Goal: Information Seeking & Learning: Learn about a topic

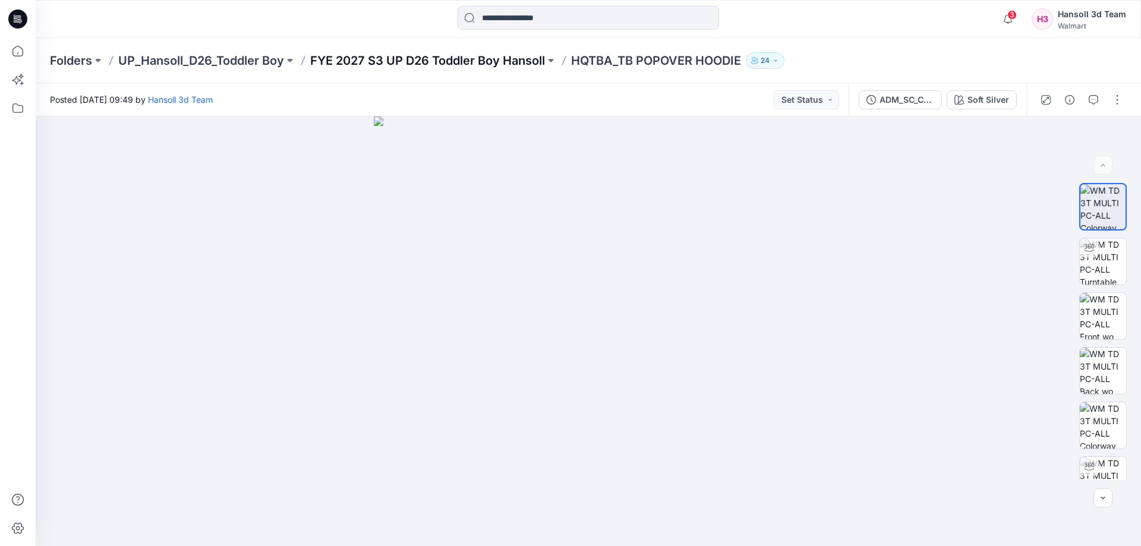
click at [392, 58] on p "FYE 2027 S3 UP D26 Toddler Boy Hansoll" at bounding box center [427, 60] width 235 height 17
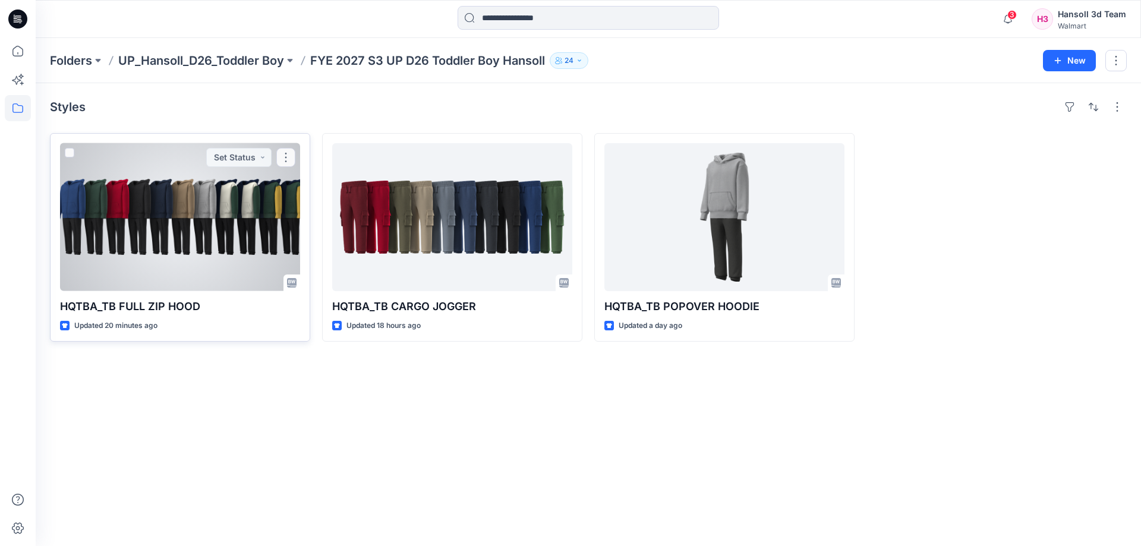
click at [179, 221] on div at bounding box center [180, 217] width 240 height 148
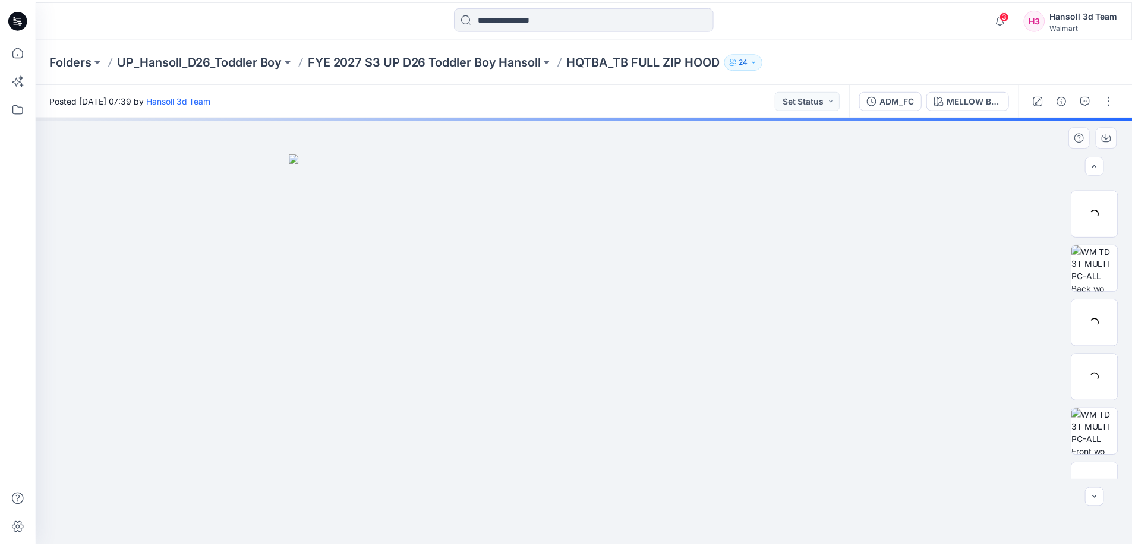
scroll to position [243, 0]
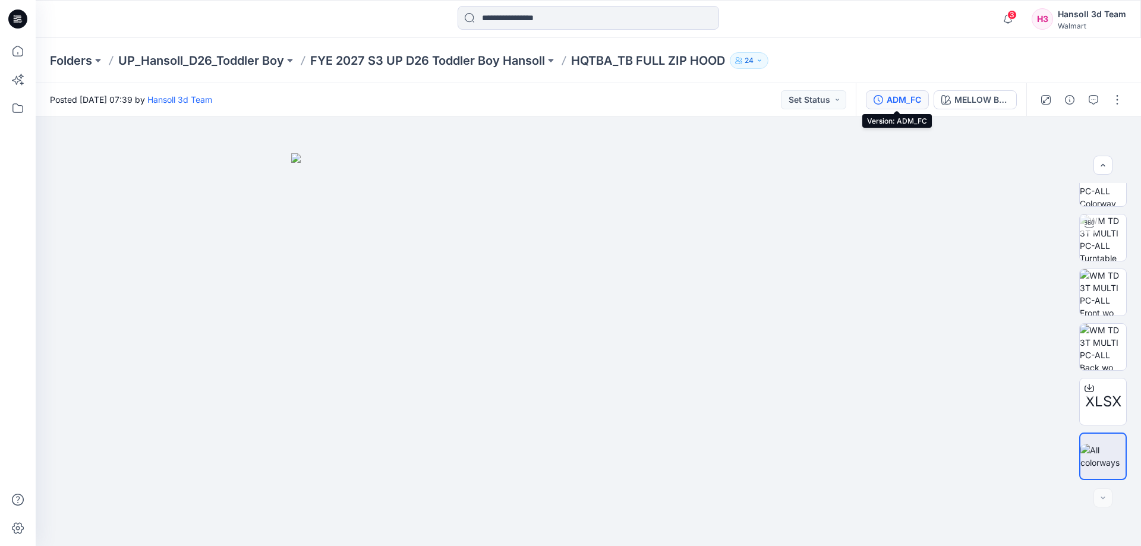
click at [910, 97] on div "ADM_FC" at bounding box center [904, 99] width 34 height 13
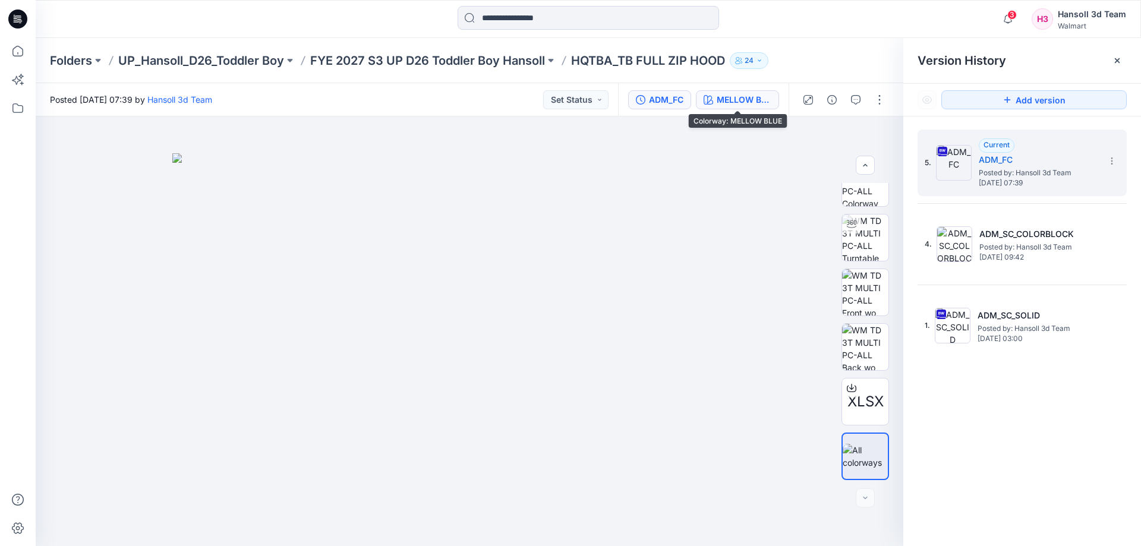
click at [730, 94] on div "MELLOW BLUE" at bounding box center [744, 99] width 55 height 13
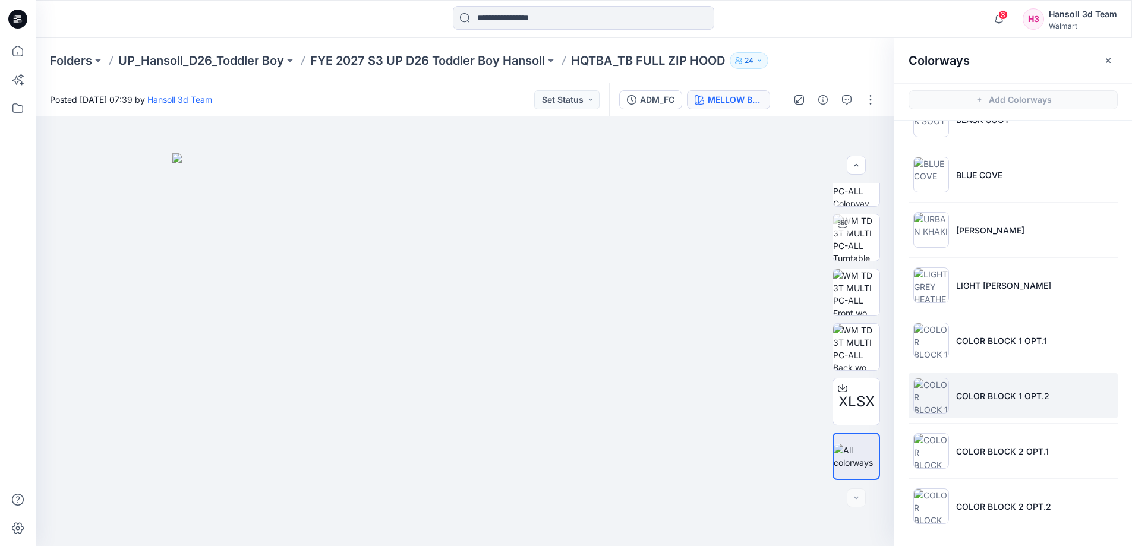
scroll to position [202, 0]
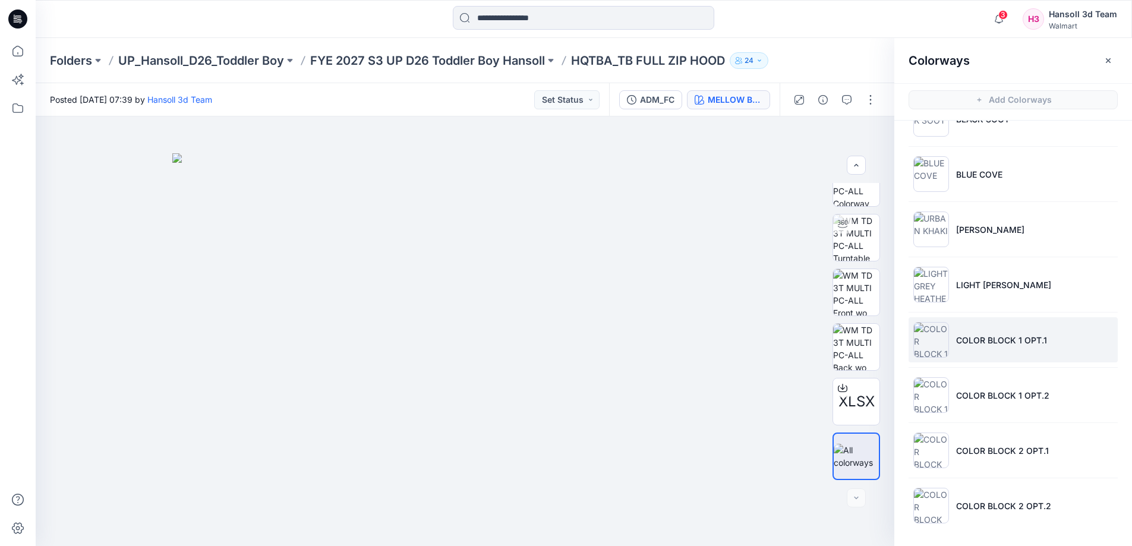
click at [1010, 342] on p "COLOR BLOCK 1 OPT.1" at bounding box center [1001, 340] width 91 height 12
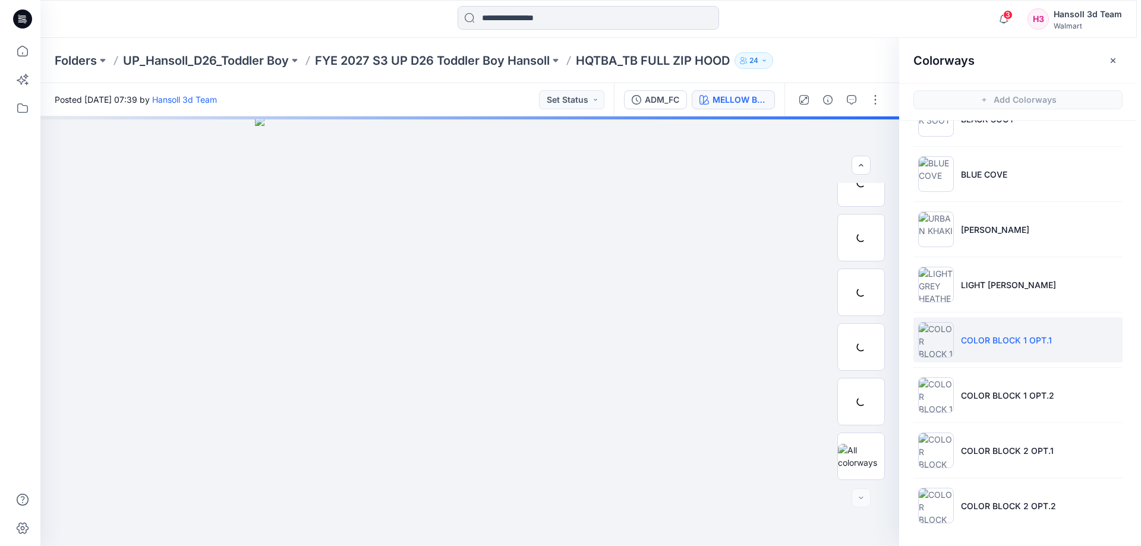
scroll to position [0, 0]
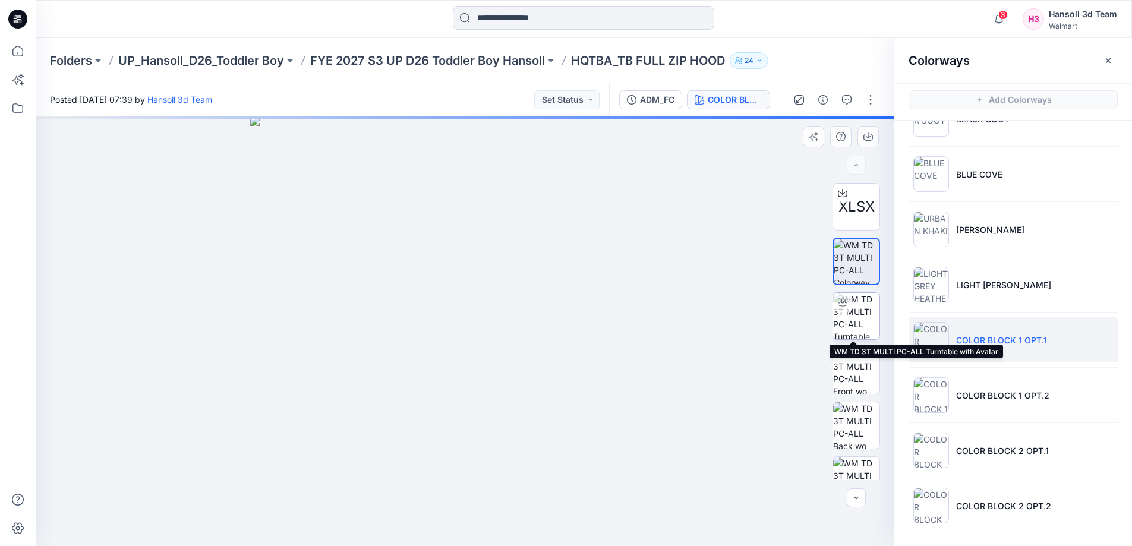
click at [851, 308] on img at bounding box center [856, 316] width 46 height 46
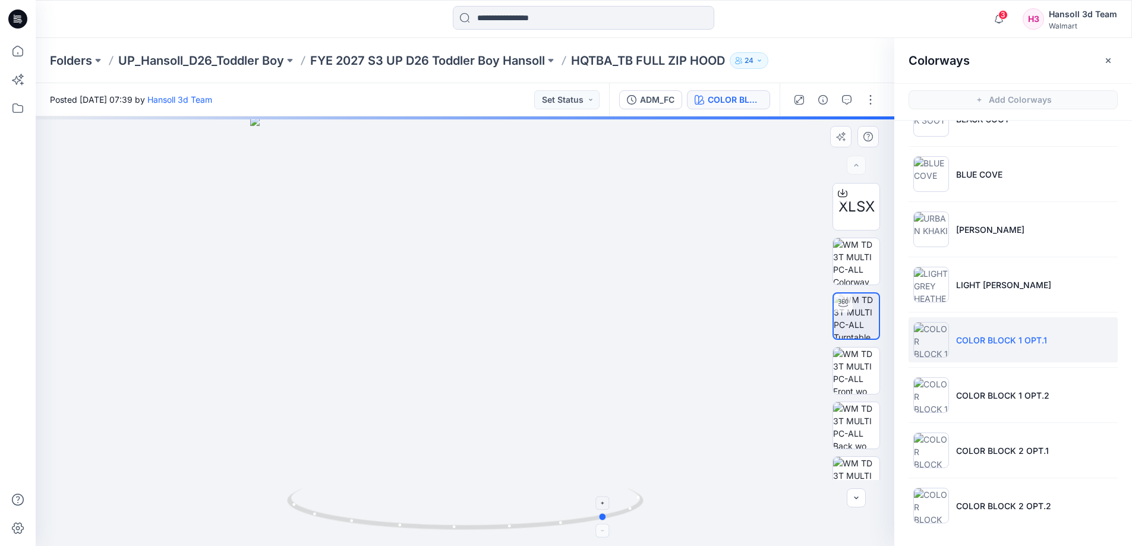
drag, startPoint x: 604, startPoint y: 500, endPoint x: 390, endPoint y: 493, distance: 214.1
click at [390, 493] on icon at bounding box center [467, 511] width 360 height 45
click at [991, 395] on p "COLOR BLOCK 1 OPT.2" at bounding box center [1002, 395] width 93 height 12
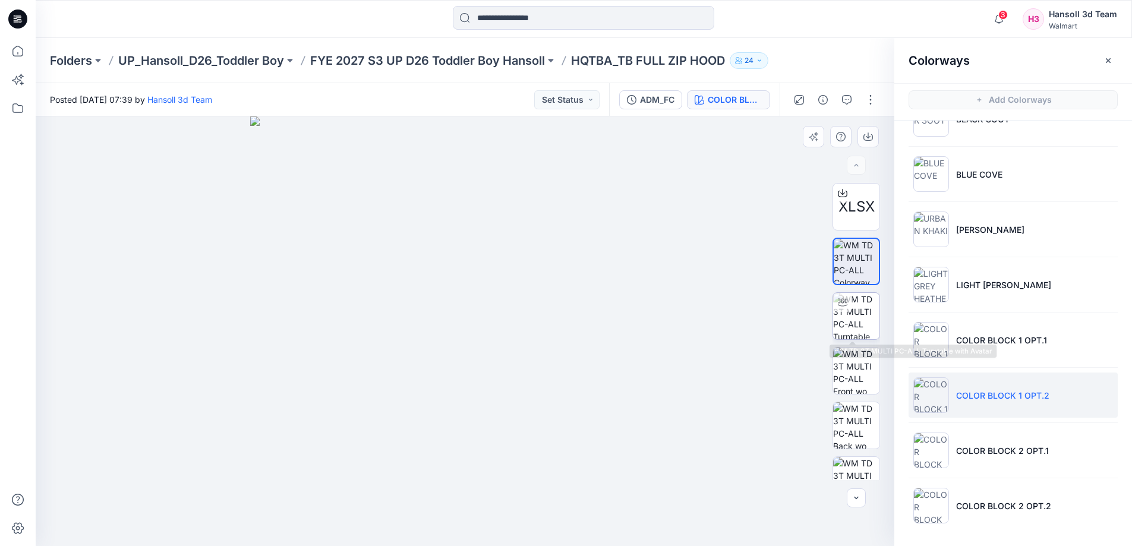
click at [870, 313] on img at bounding box center [856, 316] width 46 height 46
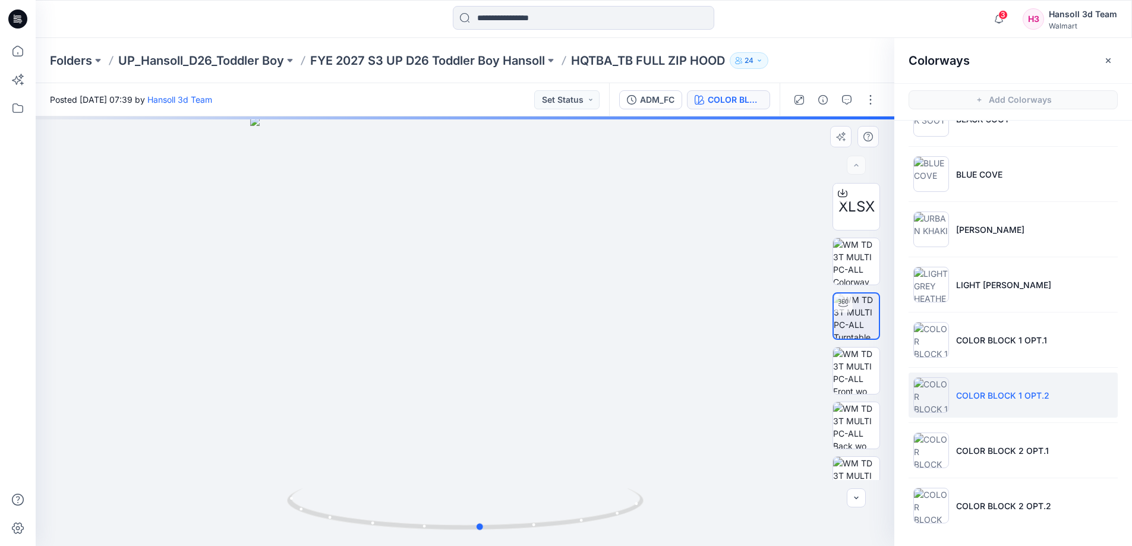
drag, startPoint x: 587, startPoint y: 514, endPoint x: 258, endPoint y: 455, distance: 333.8
click at [245, 474] on div at bounding box center [465, 332] width 859 height 430
click at [1038, 358] on li "COLOR BLOCK 1 OPT.1" at bounding box center [1013, 339] width 209 height 45
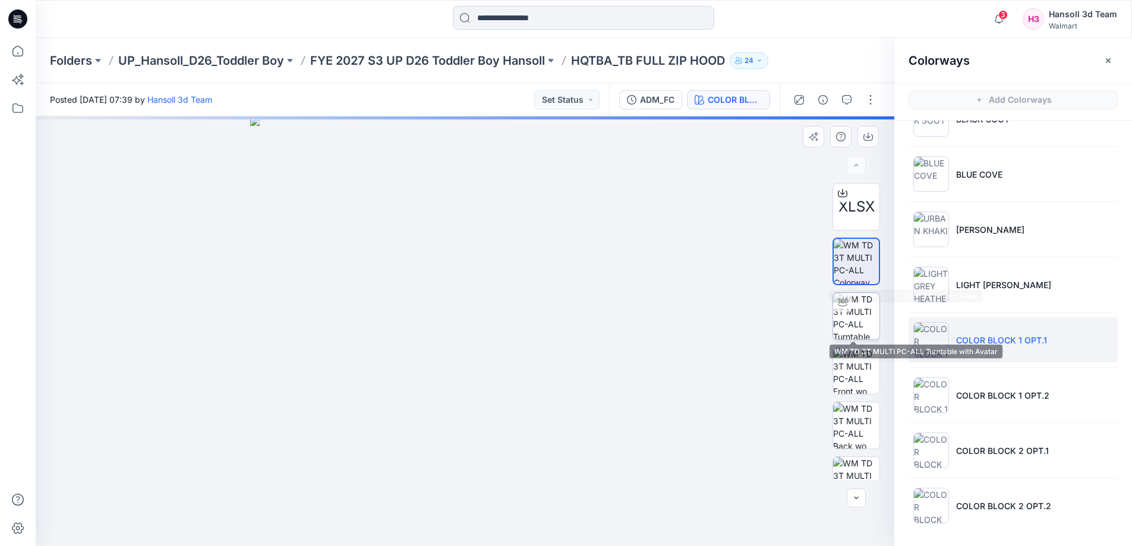
click at [853, 321] on img at bounding box center [856, 316] width 46 height 46
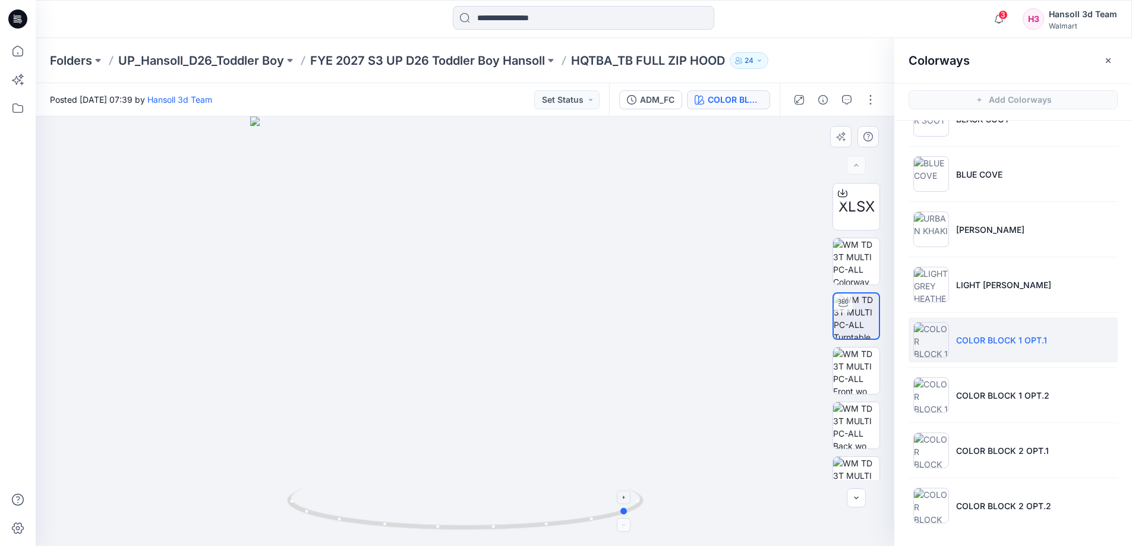
drag, startPoint x: 544, startPoint y: 522, endPoint x: 345, endPoint y: 502, distance: 200.2
click at [346, 503] on icon at bounding box center [467, 511] width 360 height 45
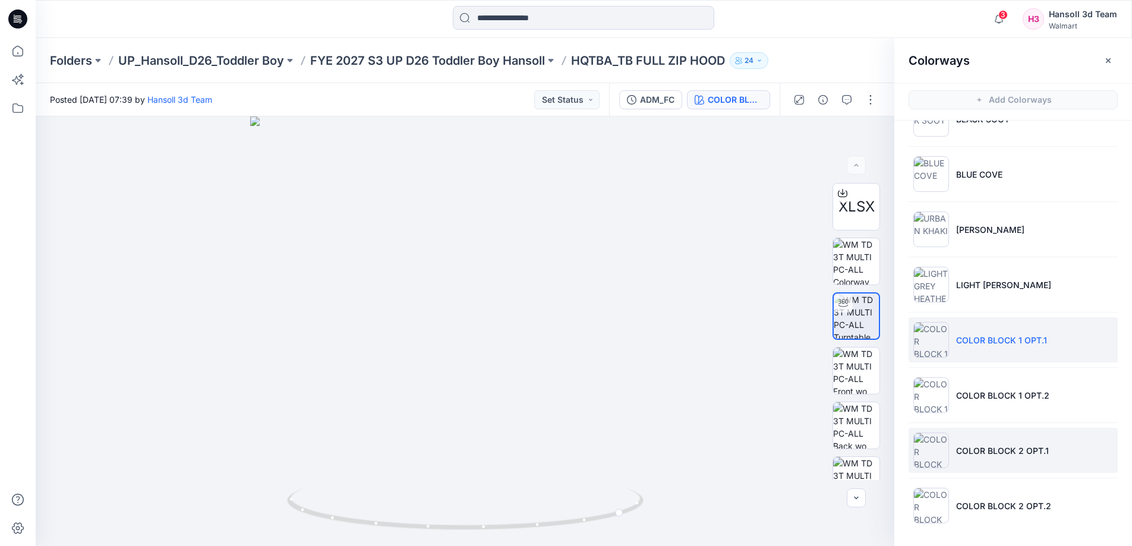
click at [992, 437] on li "COLOR BLOCK 2 OPT.1" at bounding box center [1013, 450] width 209 height 45
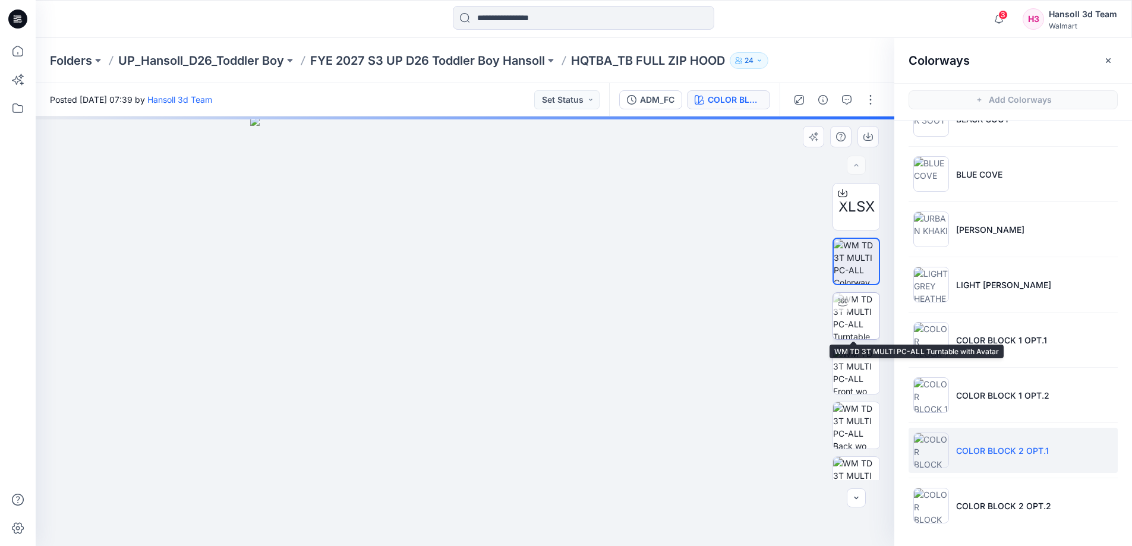
click at [853, 323] on img at bounding box center [856, 316] width 46 height 46
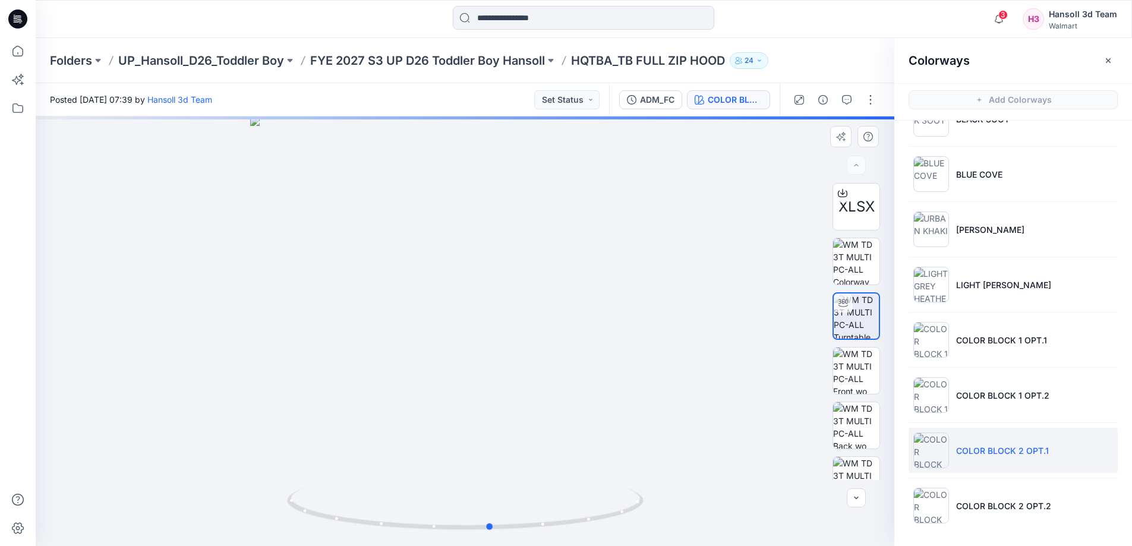
drag, startPoint x: 603, startPoint y: 520, endPoint x: 272, endPoint y: 499, distance: 331.7
click at [272, 499] on div at bounding box center [465, 332] width 859 height 430
drag, startPoint x: 563, startPoint y: 358, endPoint x: 569, endPoint y: 436, distance: 77.5
click at [569, 436] on img at bounding box center [471, 227] width 1000 height 638
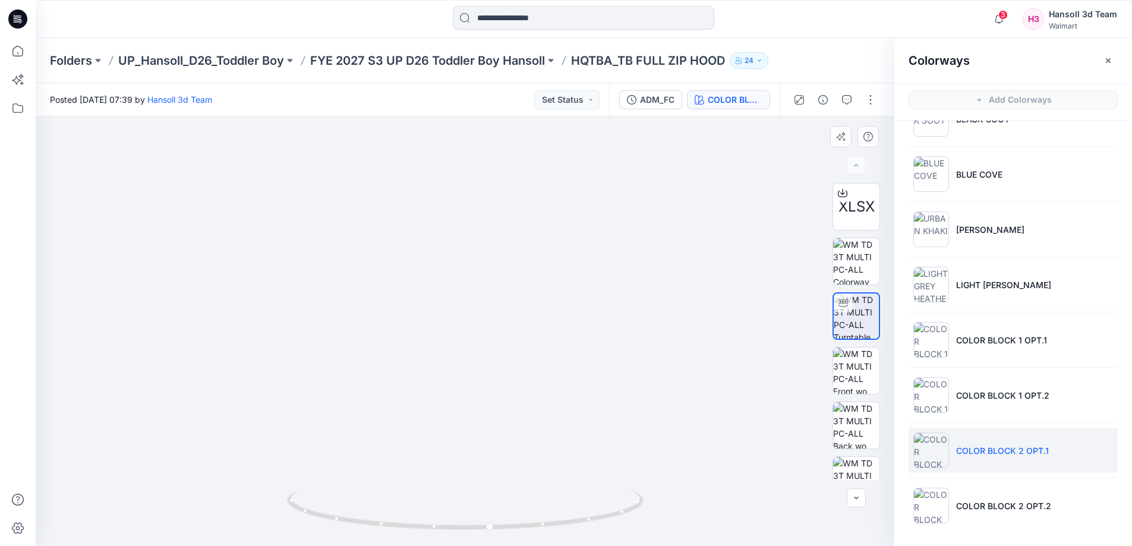
drag, startPoint x: 626, startPoint y: 468, endPoint x: 641, endPoint y: 385, distance: 84.6
click at [641, 385] on img at bounding box center [466, 206] width 861 height 679
click at [802, 91] on button "button" at bounding box center [799, 99] width 19 height 19
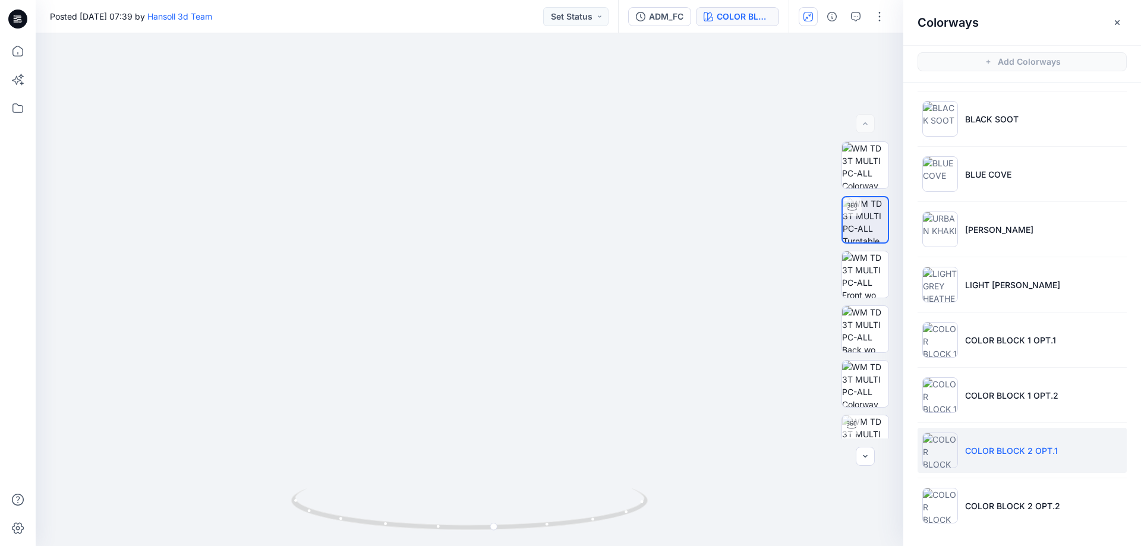
click at [802, 14] on button "button" at bounding box center [808, 16] width 19 height 19
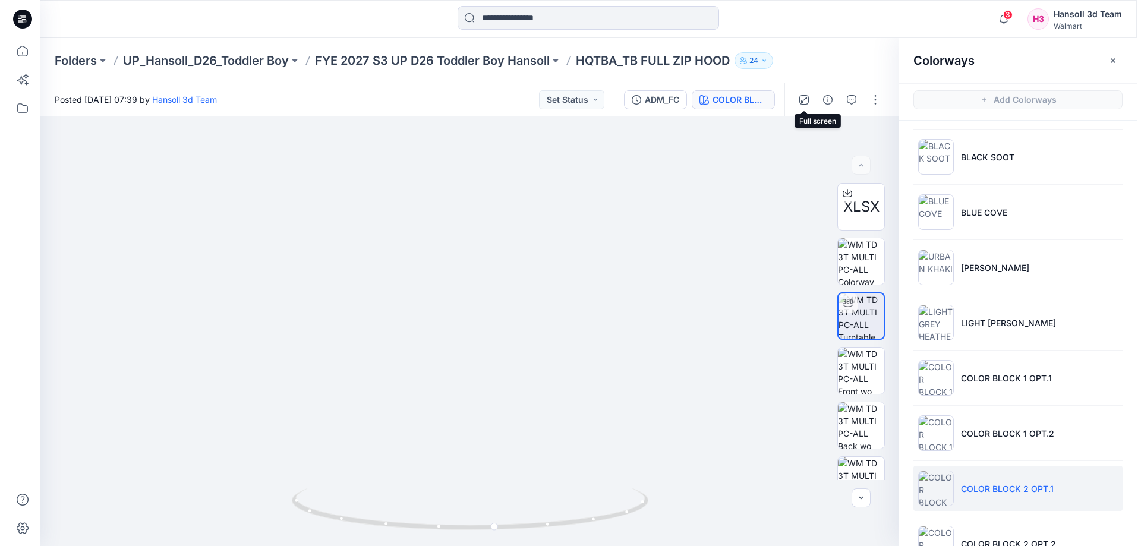
scroll to position [202, 0]
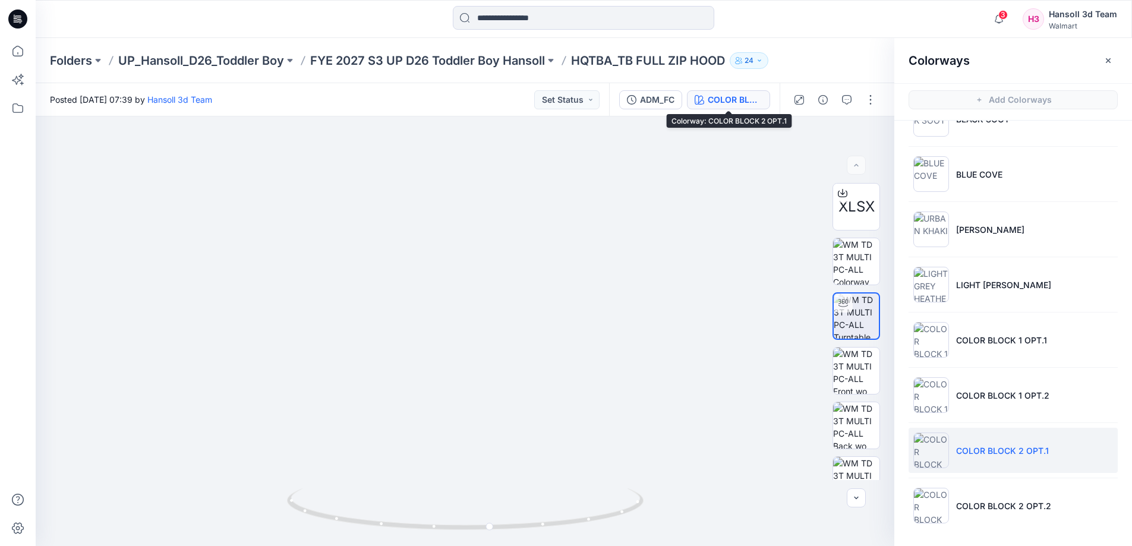
click at [717, 98] on div "COLOR BLOCK 2 OPT.1" at bounding box center [735, 99] width 55 height 13
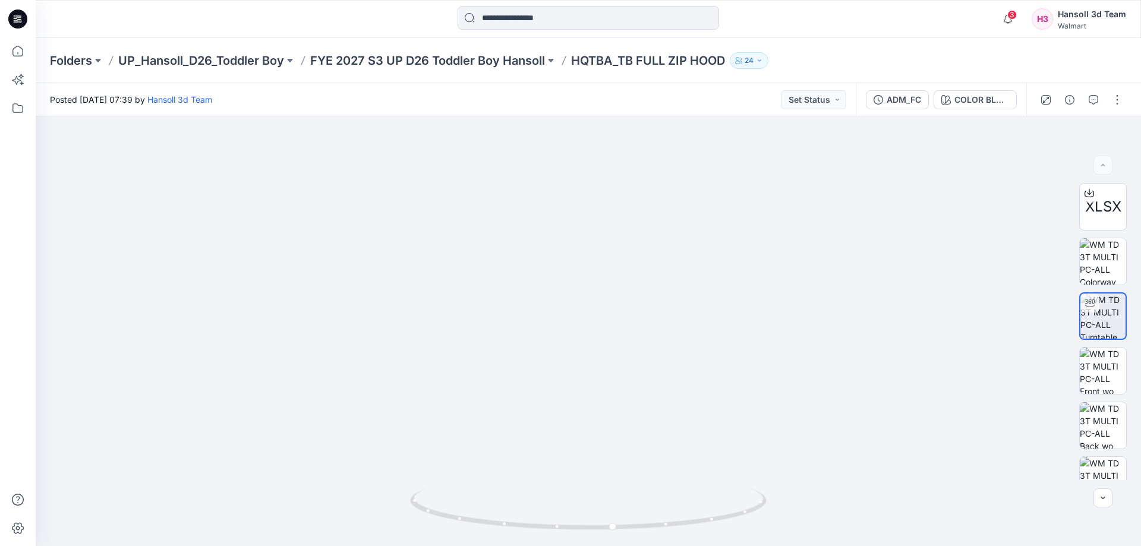
click at [500, 50] on div "Folders UP_Hansoll_D26_Toddler Boy FYE 2027 S3 UP D26 Toddler Boy Hansoll HQTBA…" at bounding box center [589, 60] width 1106 height 45
click at [502, 51] on div "Folders UP_Hansoll_D26_Toddler Boy FYE 2027 S3 UP D26 Toddler Boy Hansoll HQTBA…" at bounding box center [589, 60] width 1106 height 45
click at [503, 51] on div "Folders UP_Hansoll_D26_Toddler Boy FYE 2027 S3 UP D26 Toddler Boy Hansoll HQTBA…" at bounding box center [589, 60] width 1106 height 45
click at [495, 69] on div "Folders UP_Hansoll_D26_Toddler Boy FYE 2027 S3 UP D26 Toddler Boy Hansoll HQTBA…" at bounding box center [589, 60] width 1106 height 45
click at [497, 55] on p "FYE 2027 S3 UP D26 Toddler Boy Hansoll" at bounding box center [427, 60] width 235 height 17
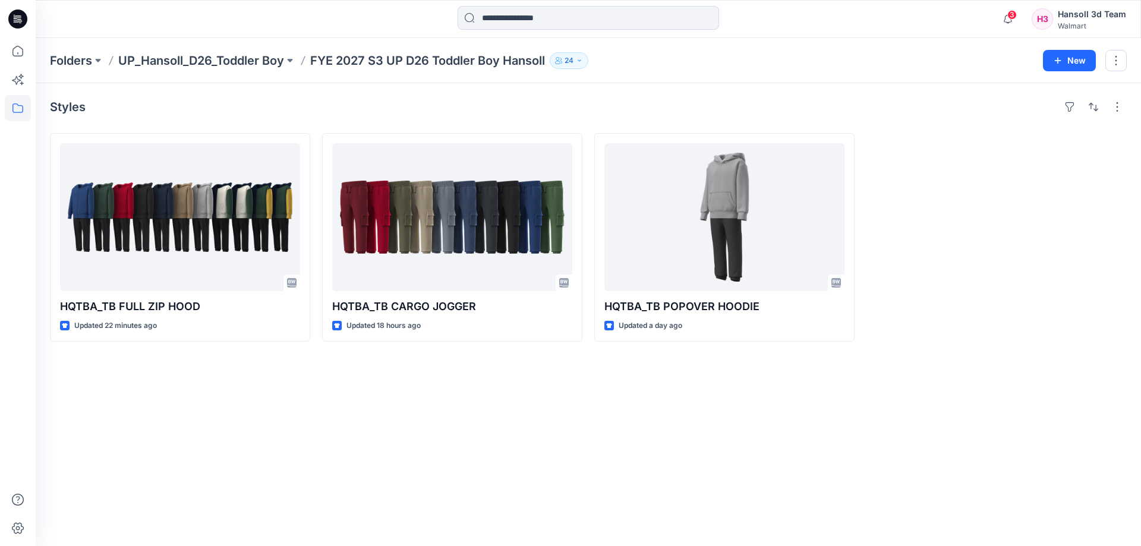
drag, startPoint x: 319, startPoint y: 393, endPoint x: 339, endPoint y: 405, distance: 23.8
click at [319, 393] on div "Styles HQTBA_TB FULL ZIP HOOD Updated 22 minutes ago HQTBA_TB CARGO JOGGER Upda…" at bounding box center [589, 314] width 1106 height 463
click at [270, 462] on div "Styles HQTBA_TB FULL ZIP HOOD Updated 22 minutes ago HQTBA_TB CARGO JOGGER Upda…" at bounding box center [589, 314] width 1106 height 463
click at [579, 477] on div "Styles HQTBA_TB FULL ZIP HOOD Updated 22 minutes ago HQTBA_TB CARGO JOGGER Upda…" at bounding box center [589, 314] width 1106 height 463
click at [1067, 269] on div at bounding box center [997, 237] width 260 height 209
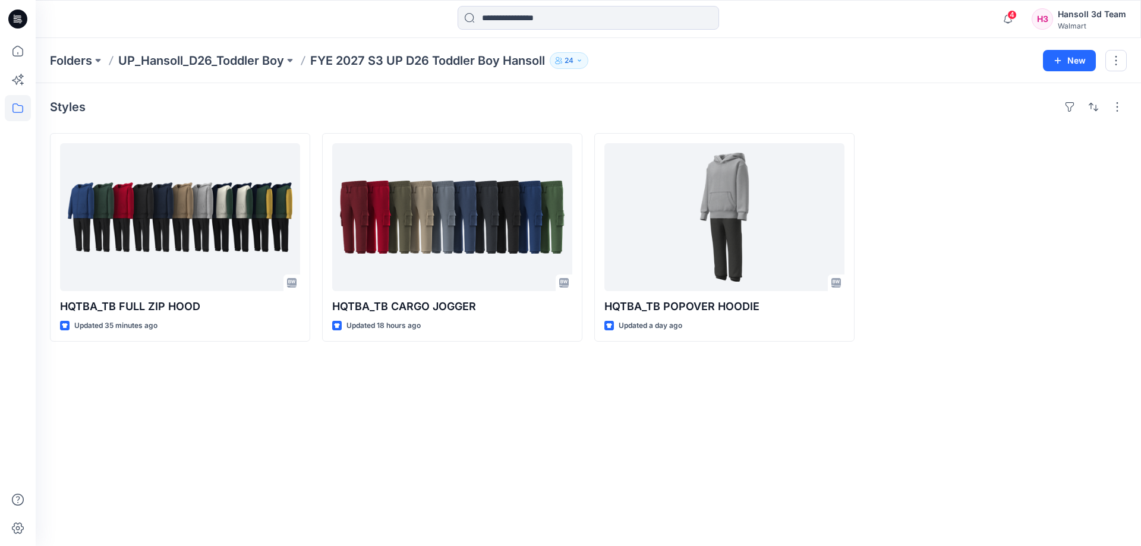
click at [539, 489] on div "Styles HQTBA_TB FULL ZIP HOOD Updated 35 minutes ago HQTBA_TB CARGO JOGGER Upda…" at bounding box center [589, 314] width 1106 height 463
click at [415, 503] on div "Styles HQTBA_TB FULL ZIP HOOD Updated 37 minutes ago HQTBA_TB CARGO JOGGER Upda…" at bounding box center [589, 314] width 1106 height 463
click at [285, 483] on div "Styles HQTBA_TB FULL ZIP HOOD Updated 37 minutes ago HQTBA_TB CARGO JOGGER Upda…" at bounding box center [589, 314] width 1106 height 463
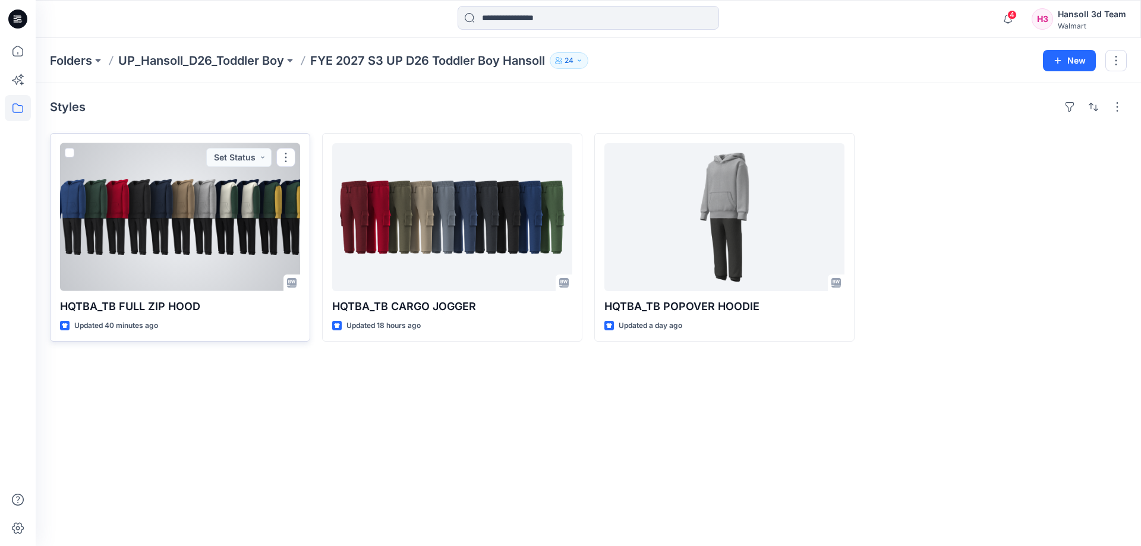
click at [214, 269] on div at bounding box center [180, 217] width 240 height 148
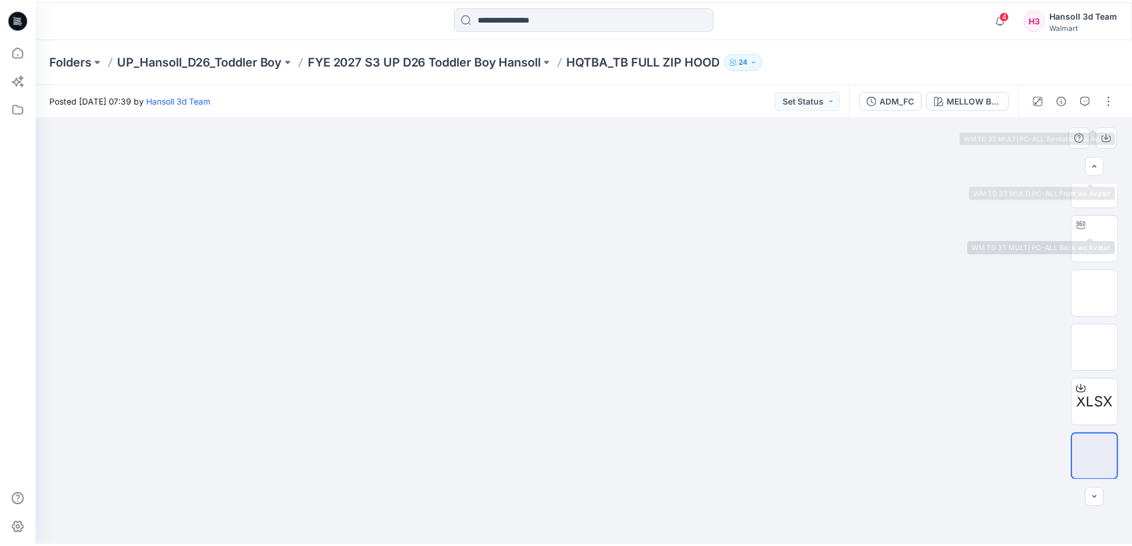
scroll to position [243, 0]
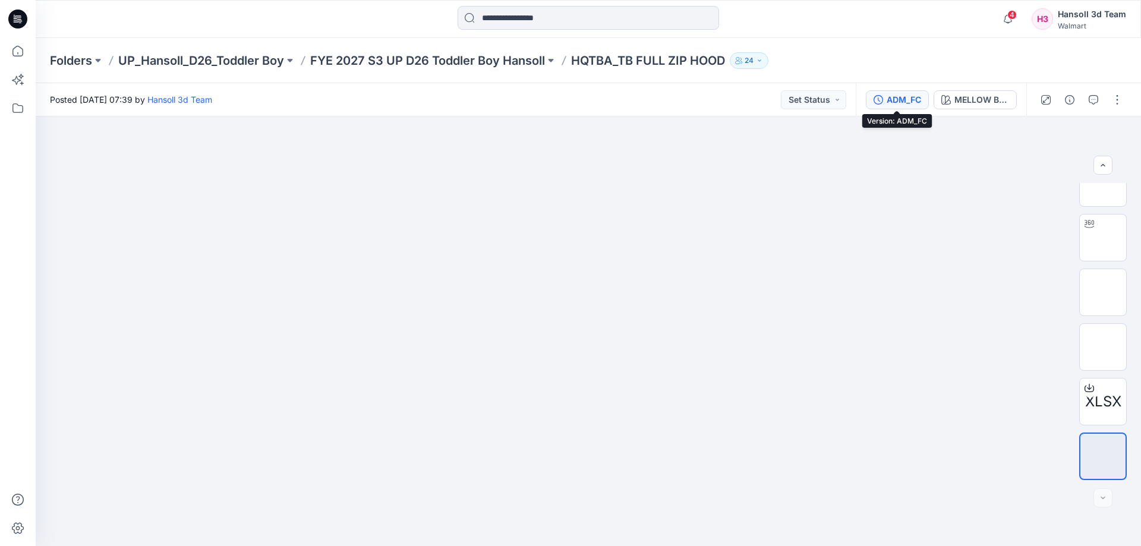
click at [872, 96] on button "ADM_FC" at bounding box center [897, 99] width 63 height 19
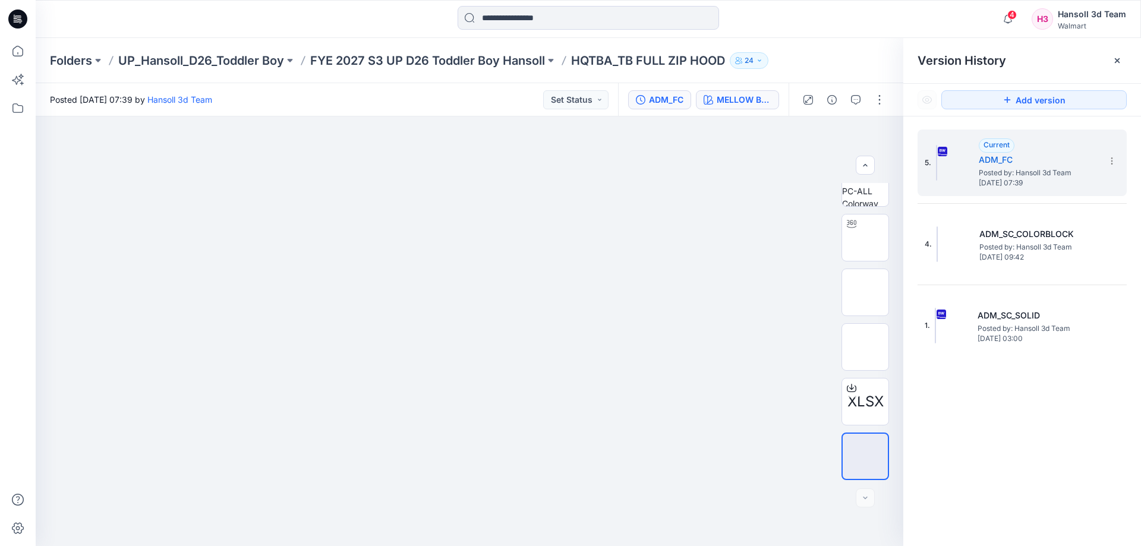
click at [754, 90] on button "MELLOW BLUE" at bounding box center [737, 99] width 83 height 19
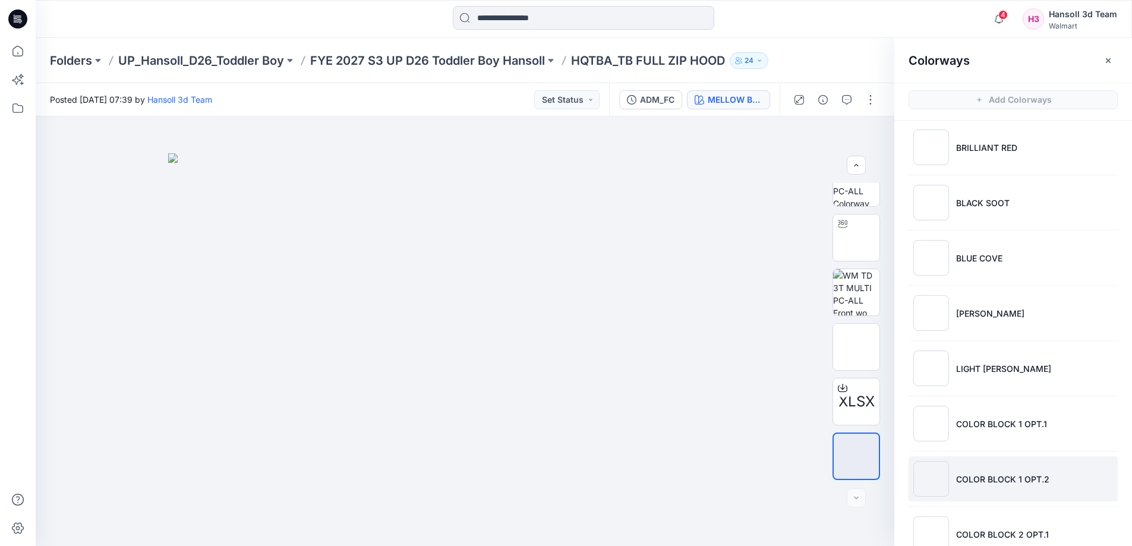
scroll to position [202, 0]
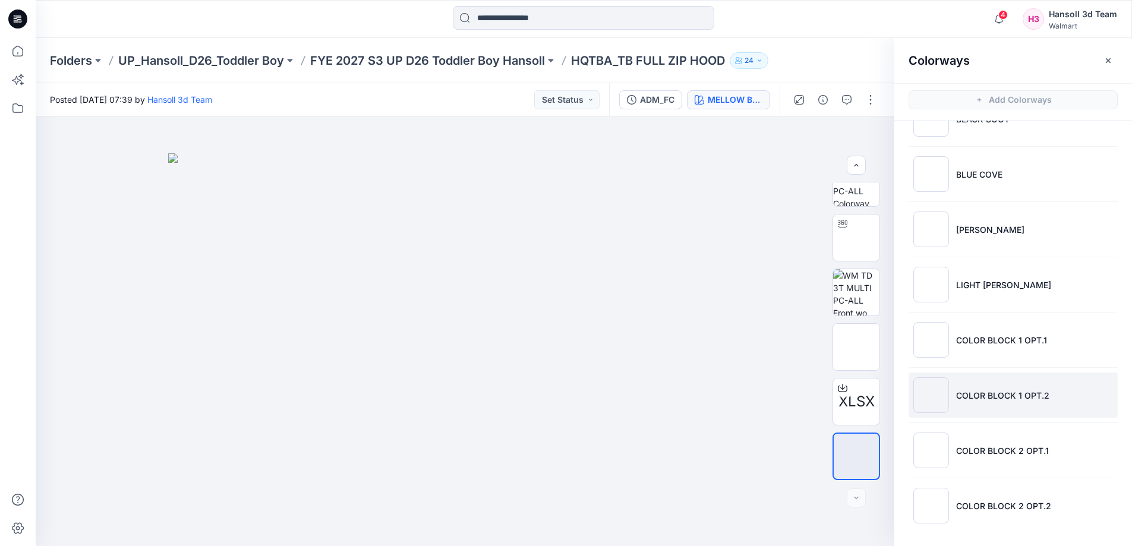
click at [1022, 375] on li "COLOR BLOCK 1 OPT.2" at bounding box center [1013, 395] width 209 height 45
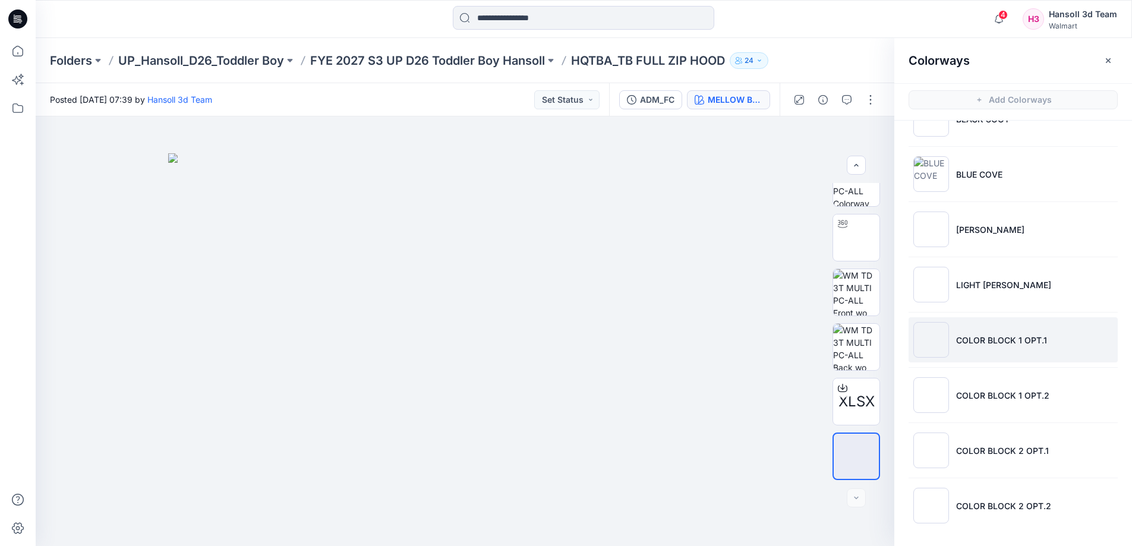
click at [1025, 350] on li "COLOR BLOCK 1 OPT.1" at bounding box center [1013, 339] width 209 height 45
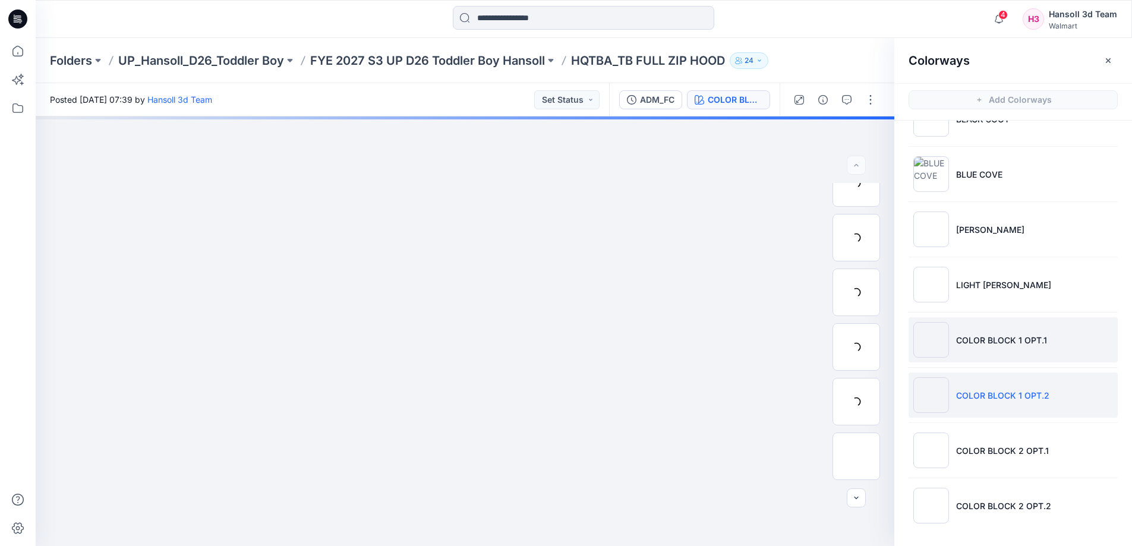
scroll to position [0, 0]
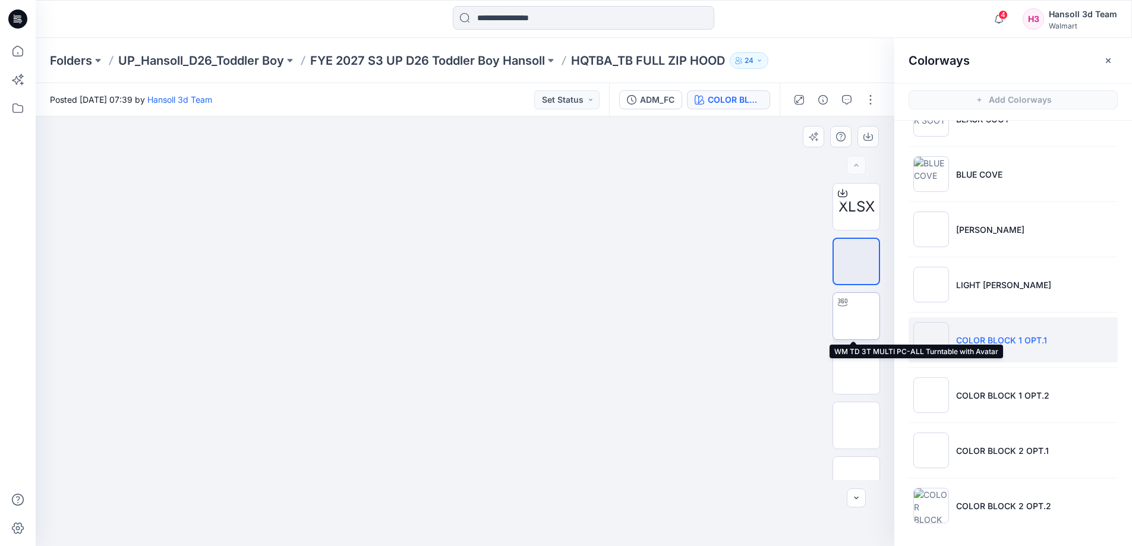
click at [857, 316] on img at bounding box center [857, 316] width 0 height 0
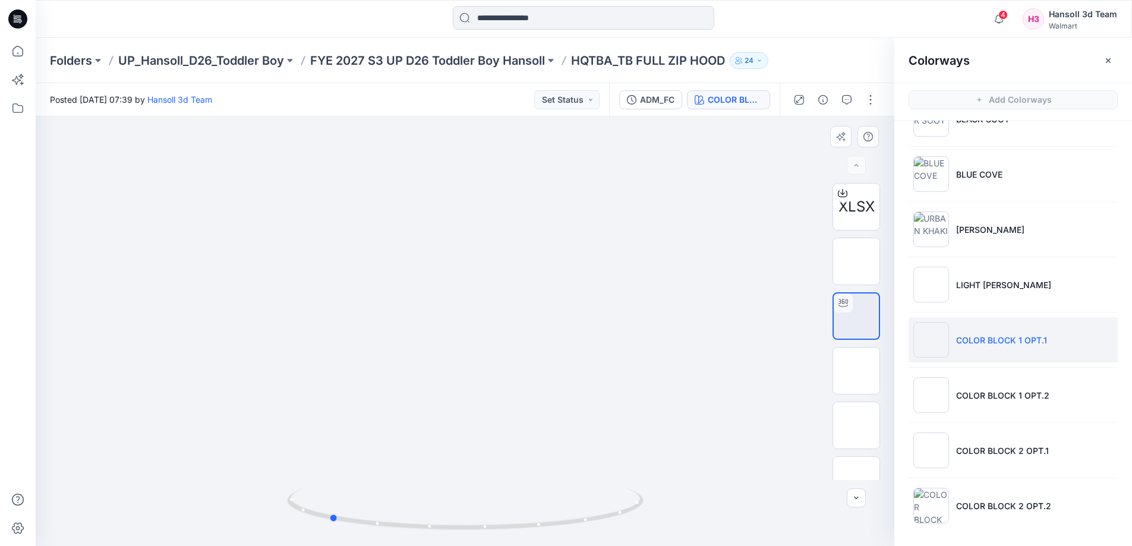
drag, startPoint x: 555, startPoint y: 524, endPoint x: 421, endPoint y: 539, distance: 134.6
click at [421, 539] on div at bounding box center [465, 516] width 357 height 59
drag, startPoint x: 610, startPoint y: 511, endPoint x: 727, endPoint y: 491, distance: 118.8
click at [736, 501] on div at bounding box center [465, 332] width 859 height 430
drag, startPoint x: 591, startPoint y: 279, endPoint x: 624, endPoint y: 301, distance: 39.9
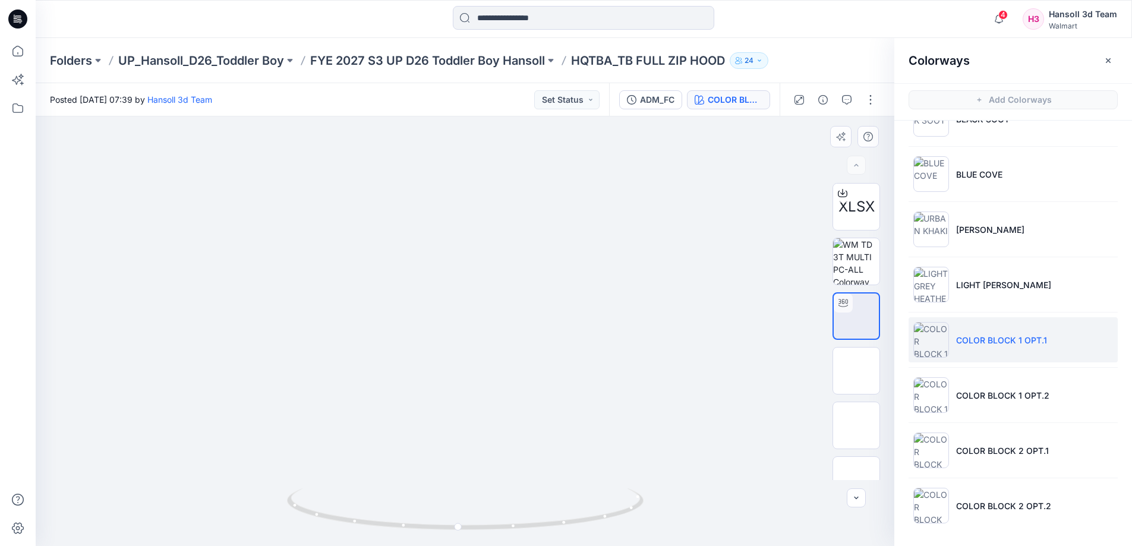
drag, startPoint x: 622, startPoint y: 313, endPoint x: 585, endPoint y: 330, distance: 40.4
click at [549, 515] on icon at bounding box center [467, 511] width 360 height 45
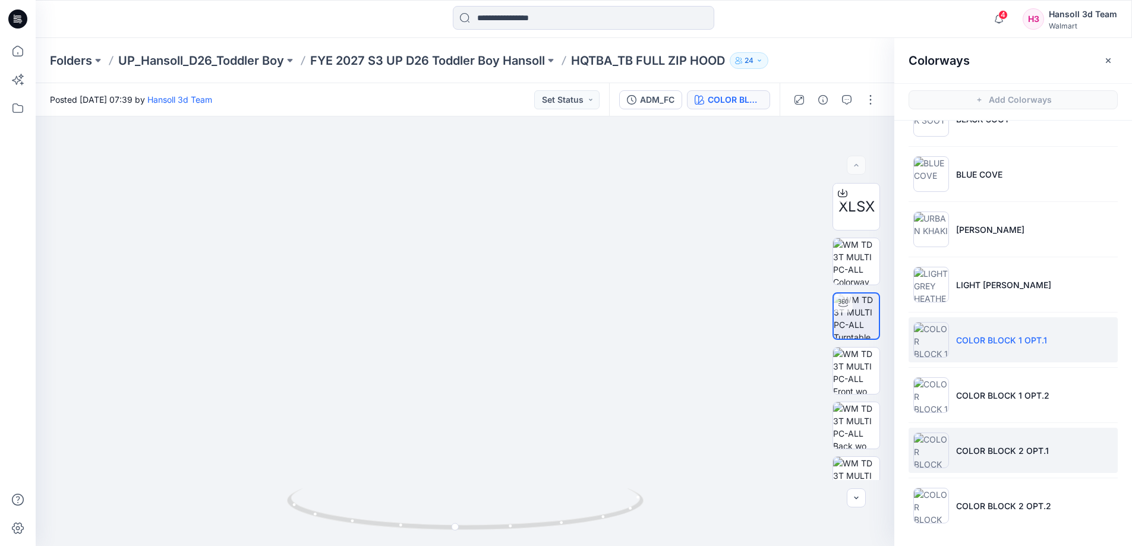
scroll to position [4, 0]
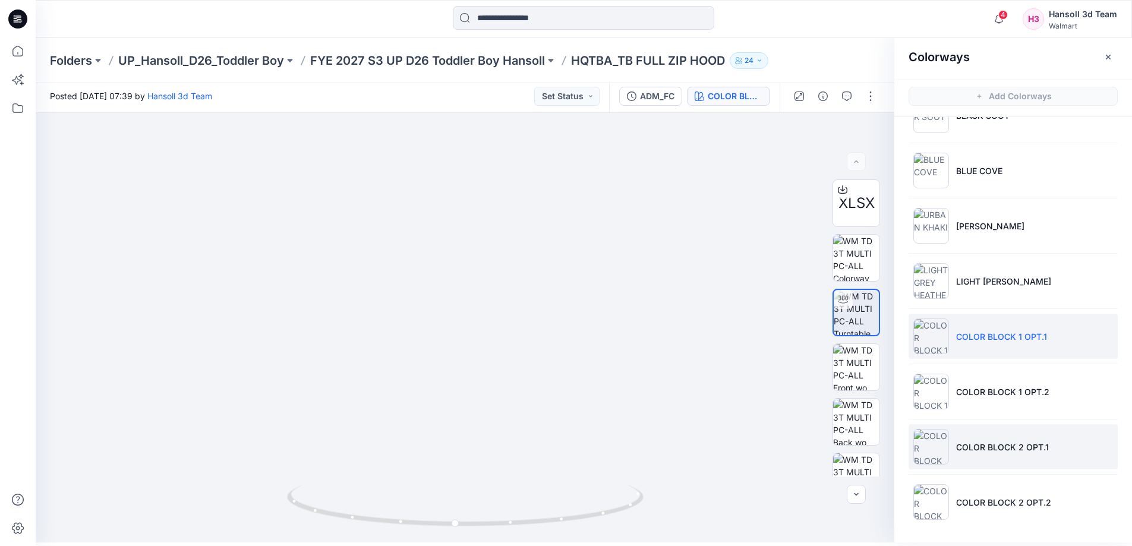
click at [1014, 432] on li "COLOR BLOCK 2 OPT.1" at bounding box center [1013, 446] width 209 height 45
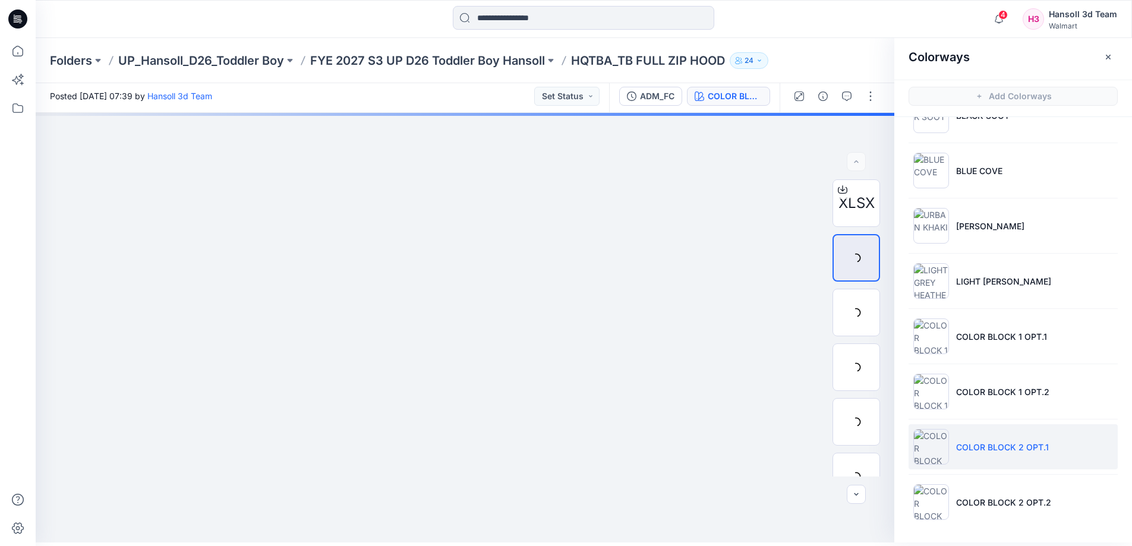
click at [987, 449] on p "COLOR BLOCK 2 OPT.1" at bounding box center [1002, 447] width 93 height 12
click at [839, 305] on div at bounding box center [842, 298] width 19 height 19
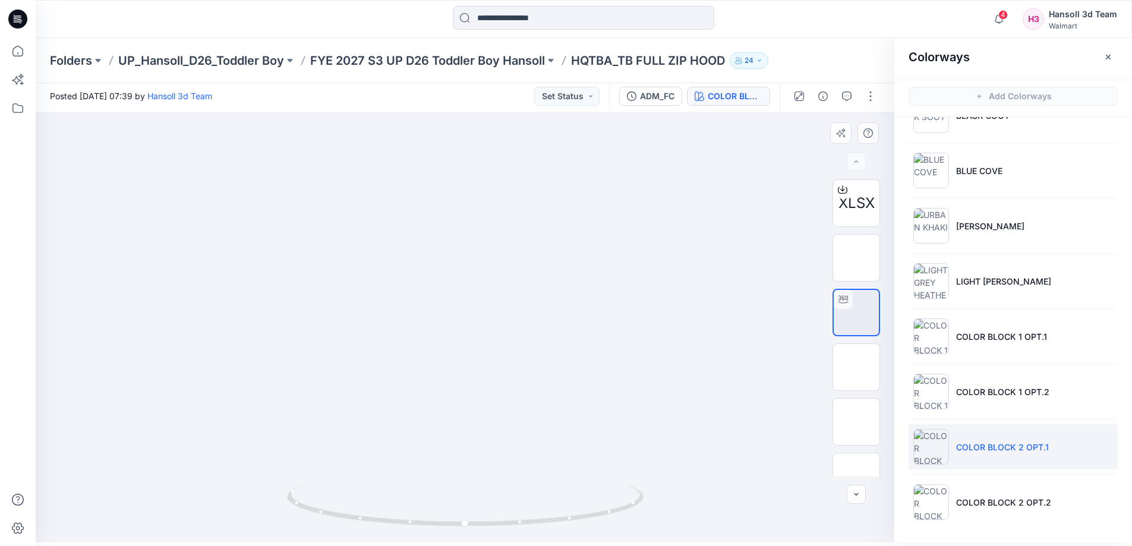
drag, startPoint x: 392, startPoint y: 285, endPoint x: 391, endPoint y: 309, distance: 23.8
drag, startPoint x: 415, startPoint y: 300, endPoint x: 402, endPoint y: 325, distance: 27.4
click at [404, 14] on img at bounding box center [442, 14] width 989 height 0
drag, startPoint x: 403, startPoint y: 270, endPoint x: 421, endPoint y: 289, distance: 26.5
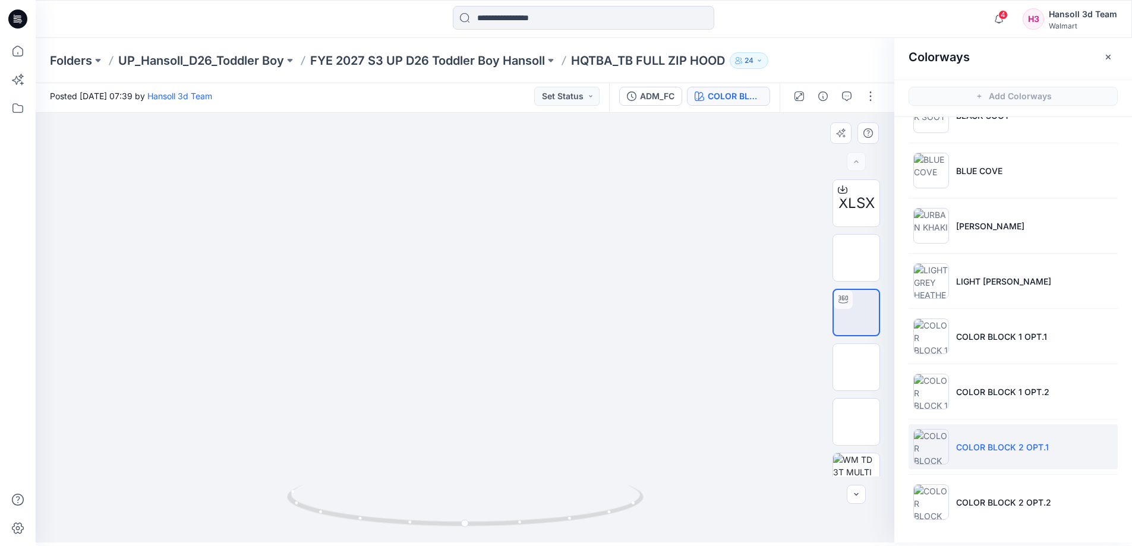
click at [409, 43] on img at bounding box center [446, 43] width 989 height 0
